Goal: Check status

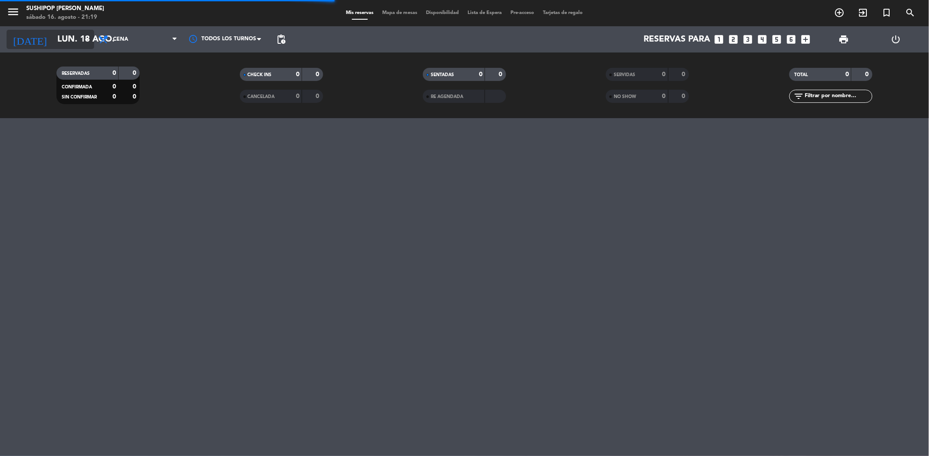
click at [88, 34] on icon "arrow_drop_down" at bounding box center [86, 39] width 11 height 11
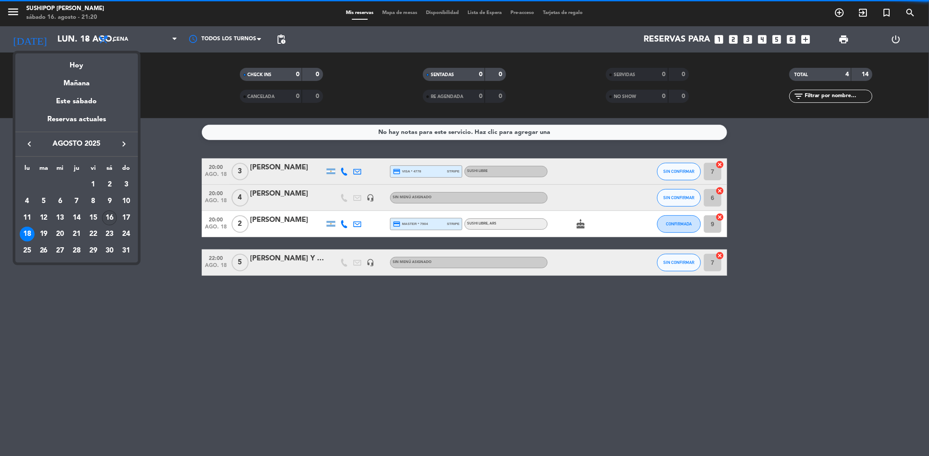
click at [109, 214] on div "16" at bounding box center [109, 218] width 15 height 15
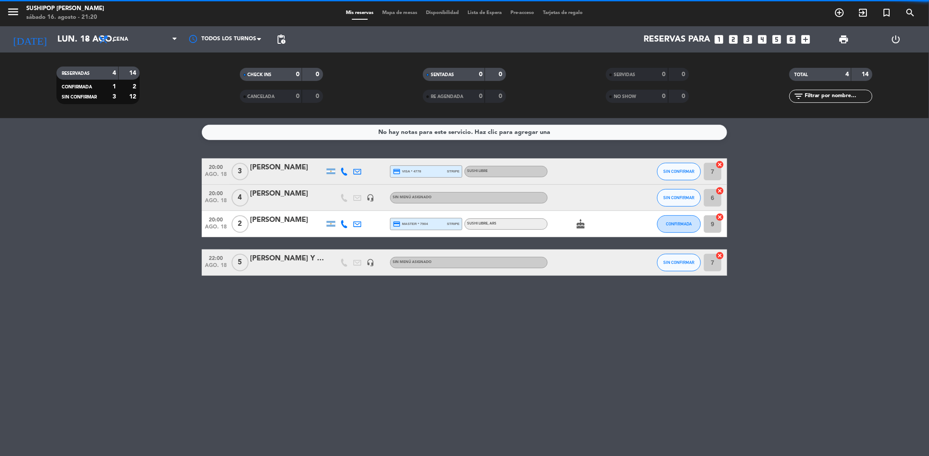
type input "sáb. 16 ago."
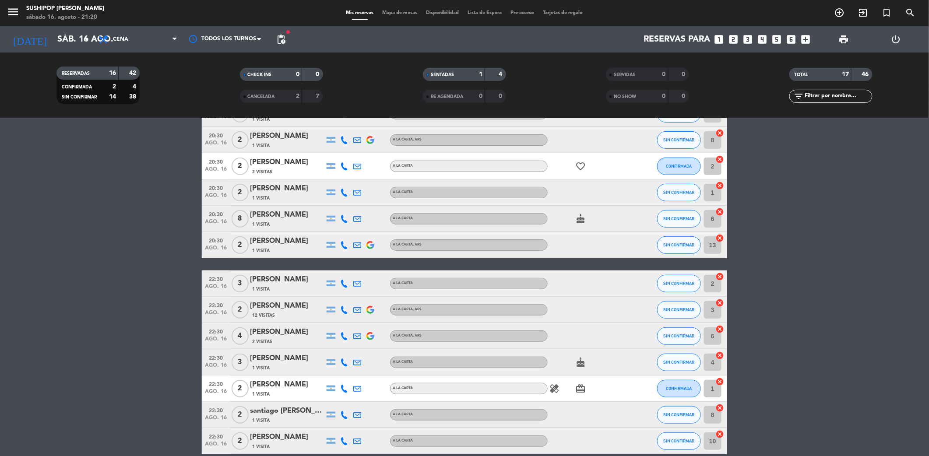
scroll to position [216, 0]
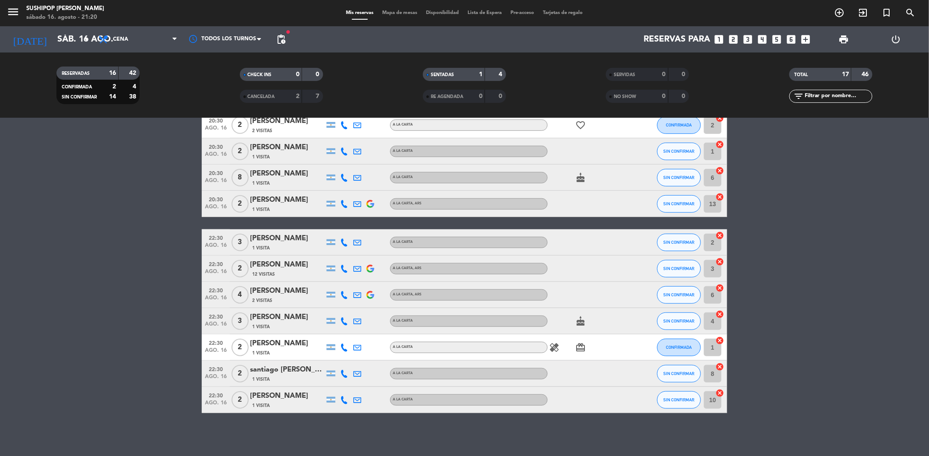
click at [489, 11] on span "Lista de Espera" at bounding box center [484, 13] width 43 height 5
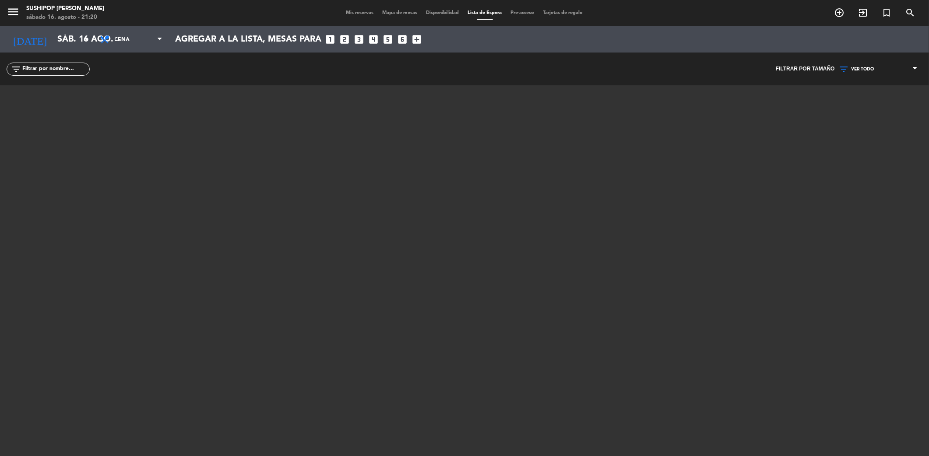
click at [351, 11] on span "Mis reservas" at bounding box center [360, 13] width 36 height 5
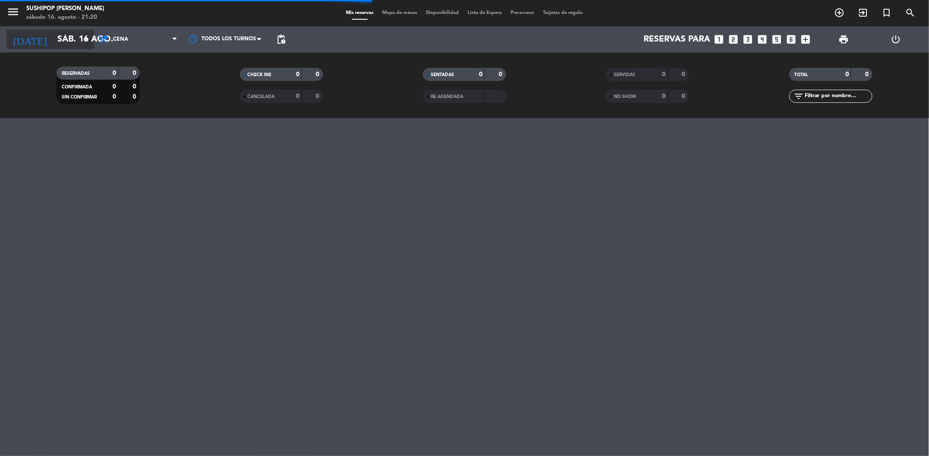
click at [78, 40] on input "sáb. 16 ago." at bounding box center [108, 39] width 111 height 19
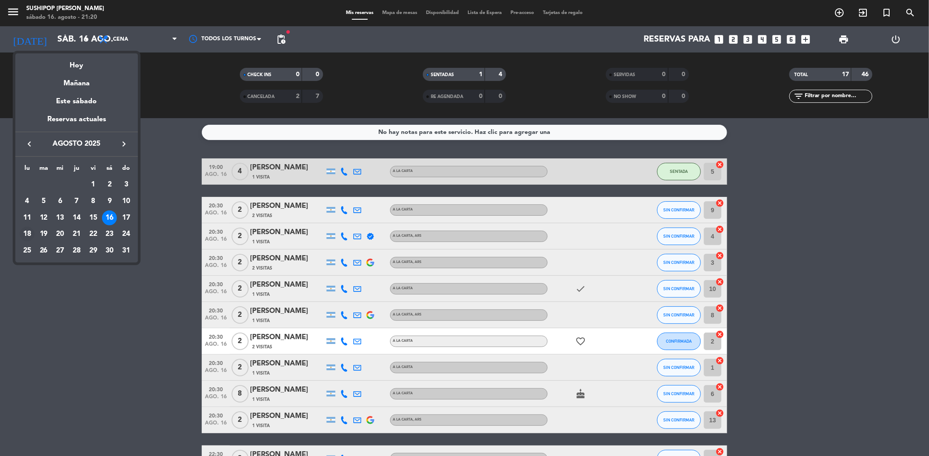
click at [27, 235] on div "18" at bounding box center [27, 234] width 15 height 15
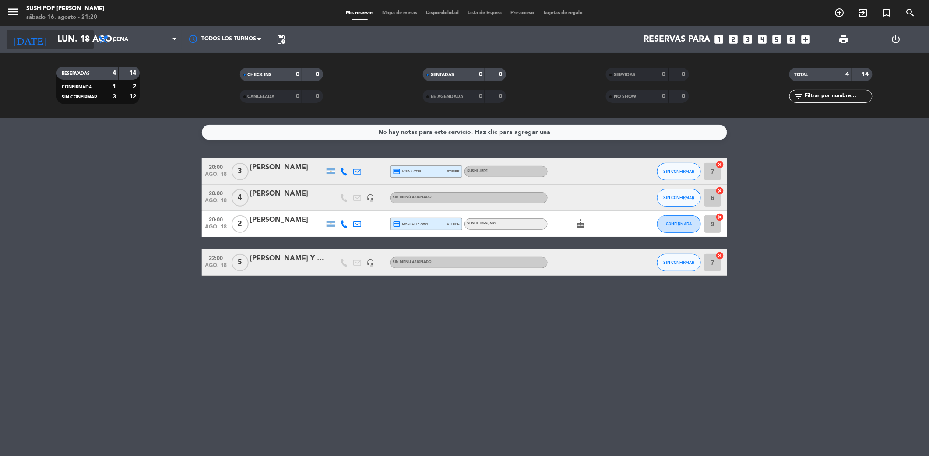
click at [83, 41] on icon "arrow_drop_down" at bounding box center [86, 39] width 11 height 11
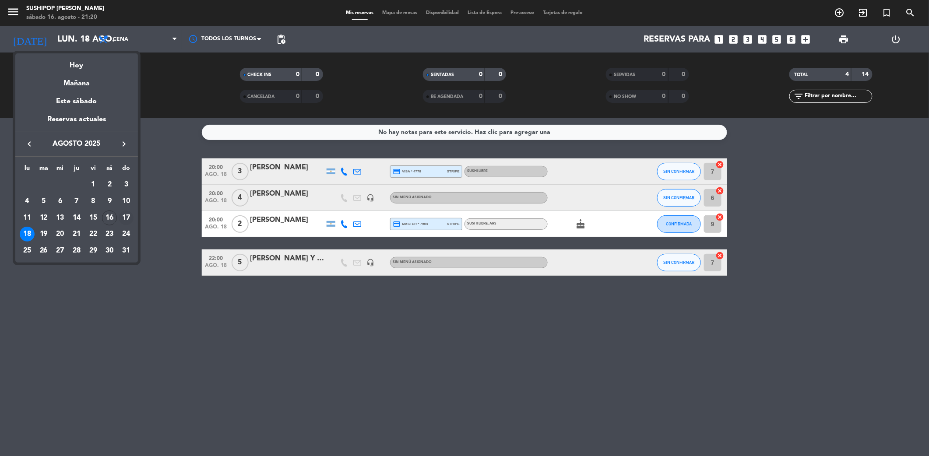
click at [123, 216] on div "17" at bounding box center [126, 218] width 15 height 15
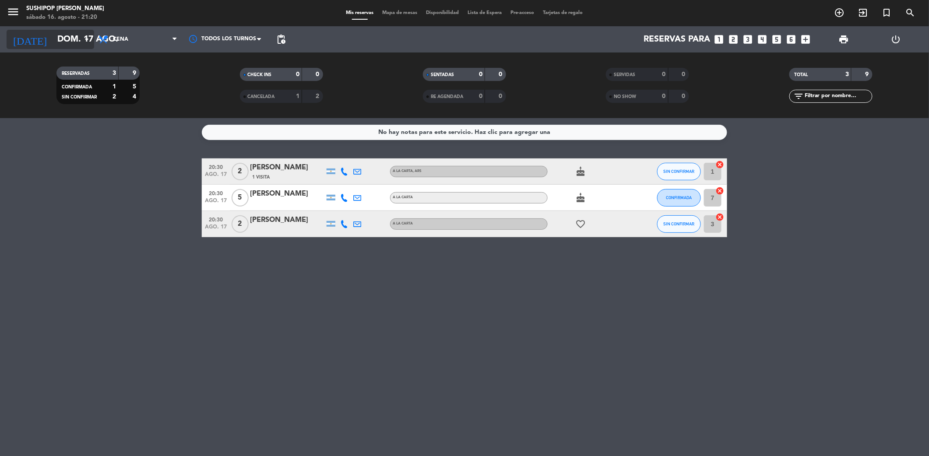
click at [93, 39] on input "dom. 17 ago." at bounding box center [108, 39] width 111 height 19
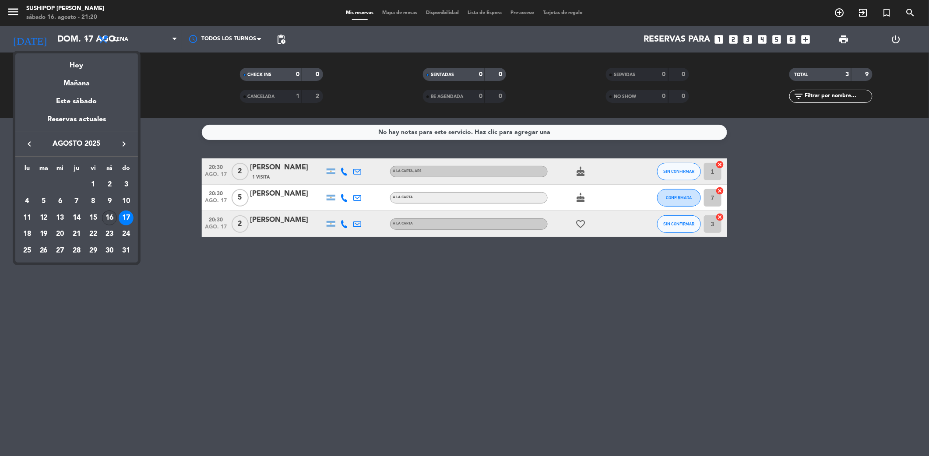
click at [111, 212] on div "16" at bounding box center [109, 218] width 15 height 15
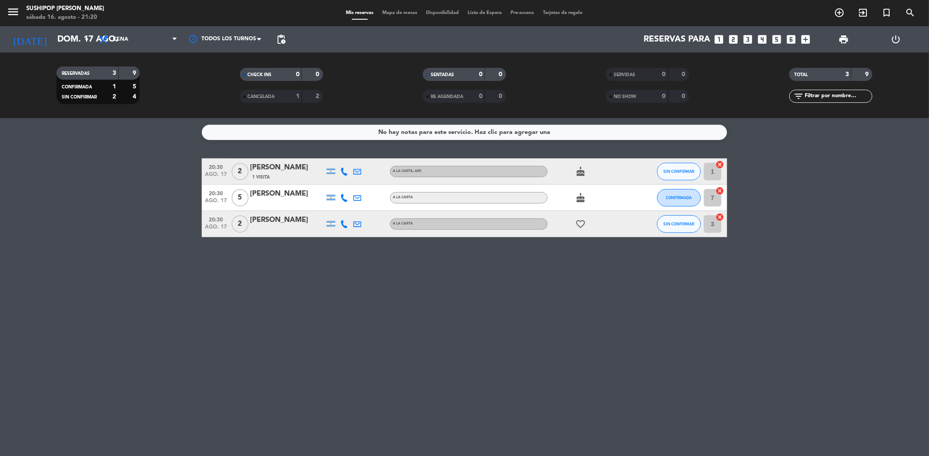
type input "sáb. 16 ago."
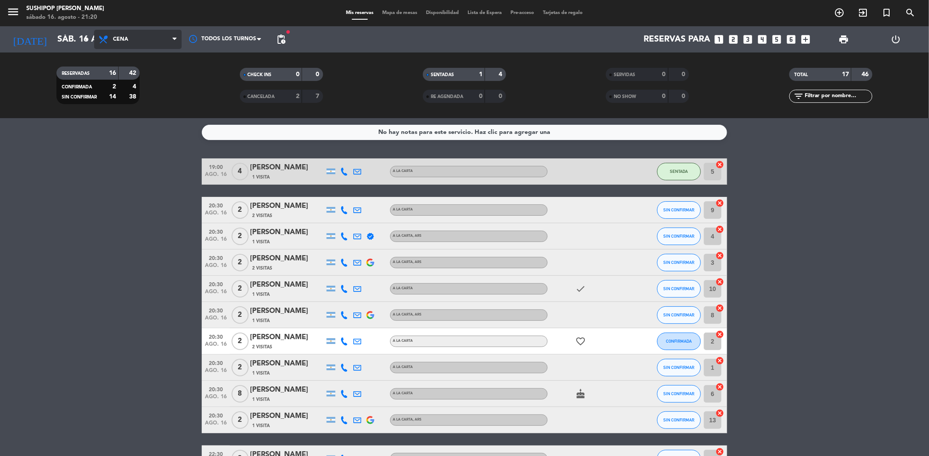
click at [139, 44] on span "Cena" at bounding box center [138, 39] width 88 height 19
drag, startPoint x: 146, startPoint y: 74, endPoint x: 143, endPoint y: 71, distance: 4.7
click at [146, 74] on div "menu Sushipop Izakaya - [PERSON_NAME][DATE] 16. agosto - 21:20 Mis reservas Map…" at bounding box center [464, 59] width 929 height 118
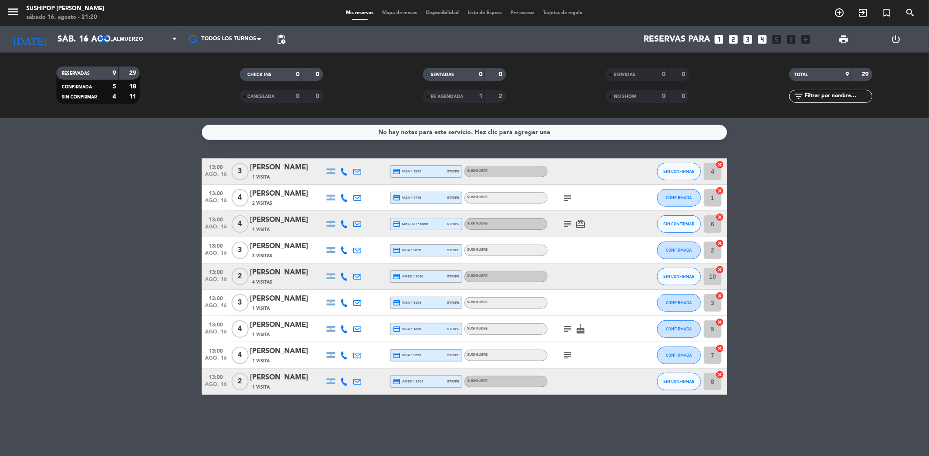
click at [567, 222] on icon "subject" at bounding box center [567, 224] width 11 height 11
click at [565, 195] on icon "subject" at bounding box center [567, 198] width 11 height 11
click at [567, 326] on icon "subject" at bounding box center [567, 329] width 11 height 11
click at [566, 356] on icon "subject" at bounding box center [567, 355] width 11 height 11
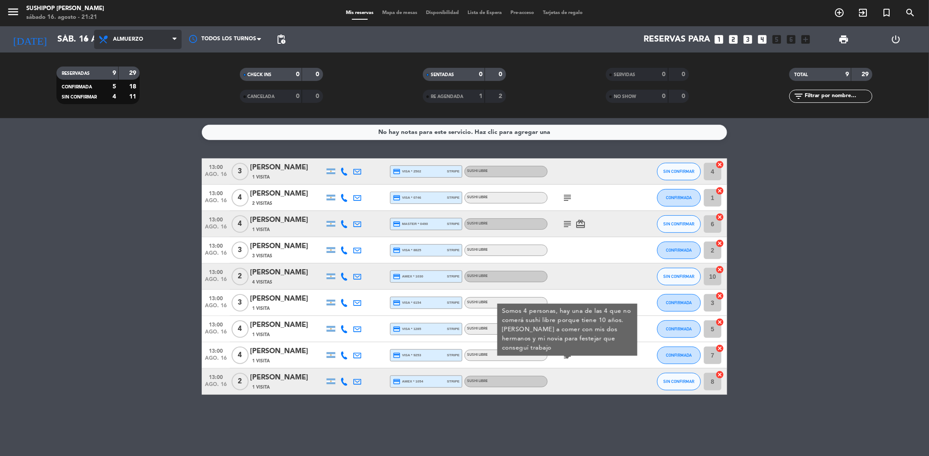
click at [138, 40] on span "Almuerzo" at bounding box center [128, 39] width 30 height 6
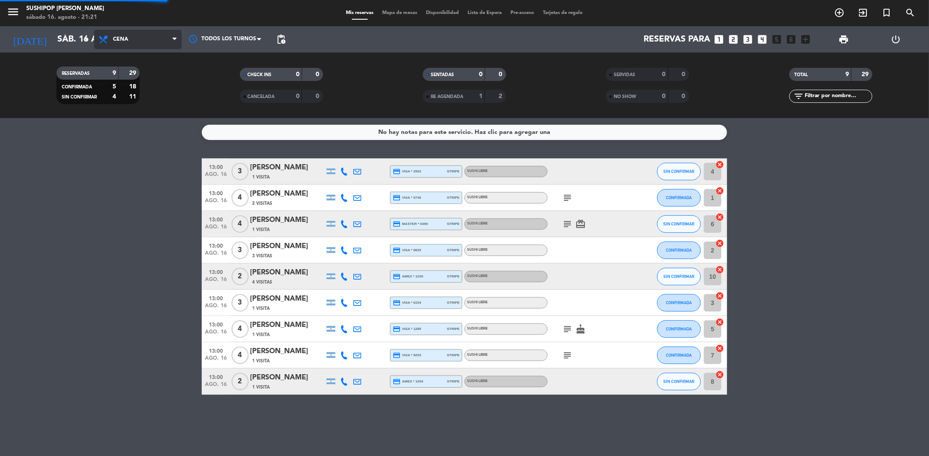
click at [151, 96] on div "menu Sushipop Izakaya - [PERSON_NAME][DATE] 16. agosto - 21:21 Mis reservas Map…" at bounding box center [464, 59] width 929 height 118
